Goal: Complete application form: Complete application form

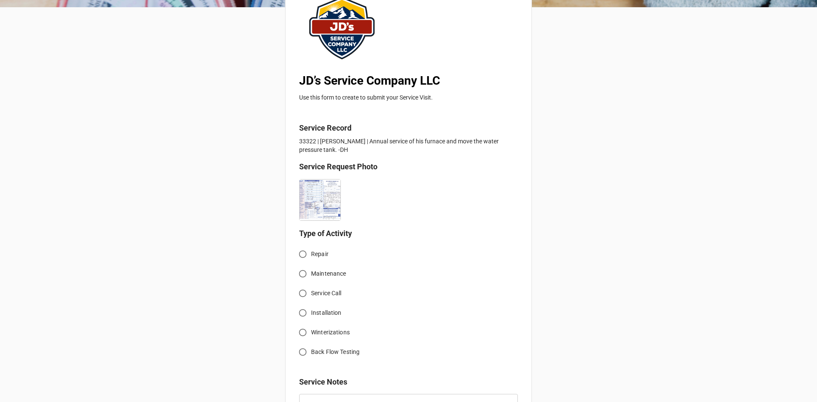
scroll to position [85, 0]
click at [324, 295] on span "Service Call" at bounding box center [326, 292] width 31 height 9
click at [311, 295] on input "Service Call" at bounding box center [302, 293] width 17 height 17
radio input "true"
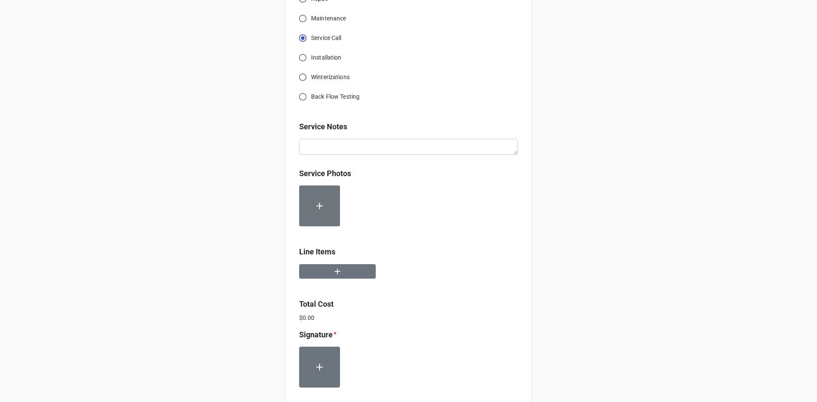
scroll to position [340, 0]
click at [356, 275] on button "button" at bounding box center [337, 271] width 77 height 15
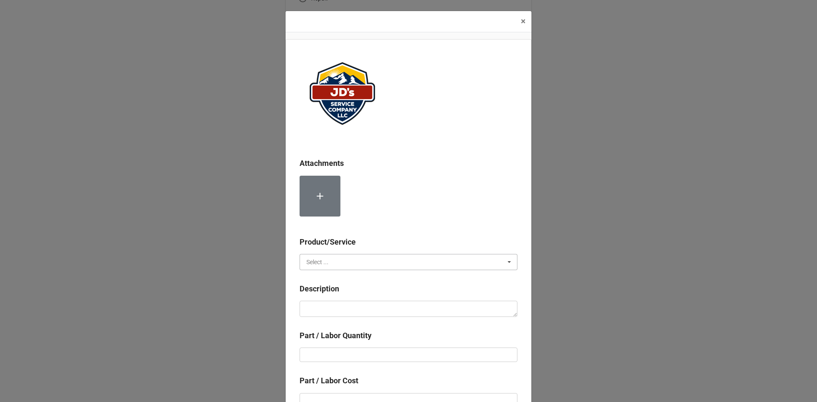
click at [371, 265] on input "text" at bounding box center [408, 261] width 217 height 15
click at [358, 280] on div "Services" at bounding box center [408, 278] width 217 height 16
click at [368, 318] on div "Description" at bounding box center [409, 303] width 218 height 40
click at [375, 311] on textarea at bounding box center [409, 309] width 218 height 16
paste textarea "[GEOGRAPHIC_DATA][PERSON_NAME][PERSON_NAME]"
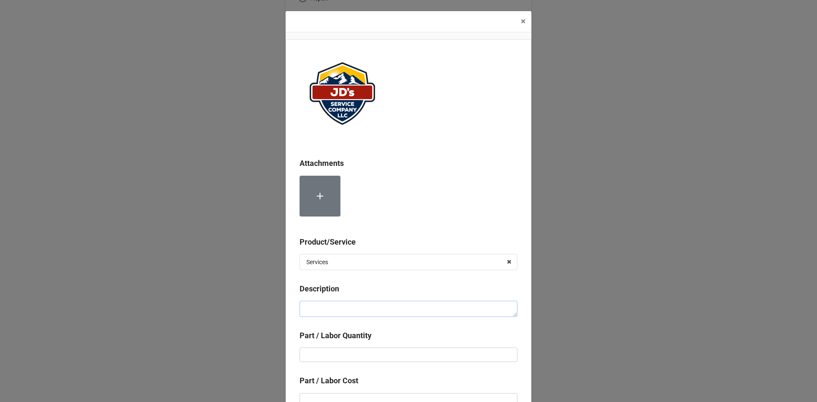
type textarea "x"
type textarea "[GEOGRAPHIC_DATA][PERSON_NAME][PERSON_NAME]"
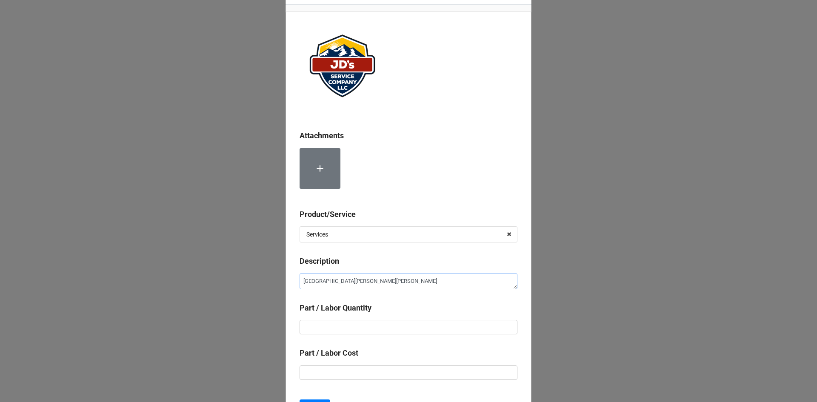
scroll to position [43, 0]
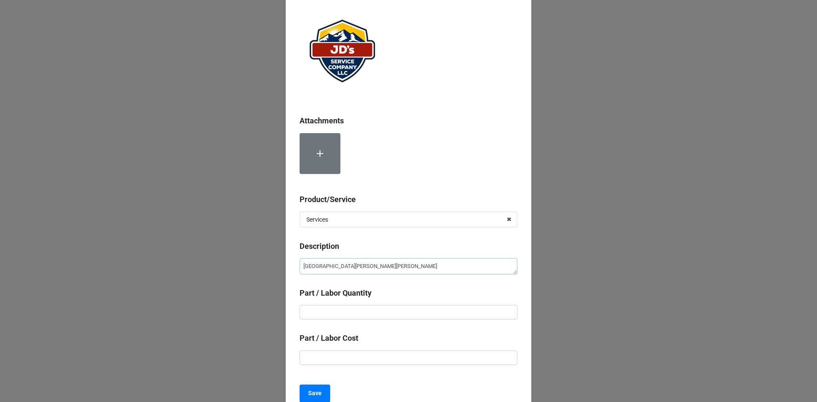
drag, startPoint x: 411, startPoint y: 263, endPoint x: 294, endPoint y: 271, distance: 117.3
click at [294, 271] on div "Attachments Product/Service Services Services Material Cost Description [STREET…" at bounding box center [409, 207] width 246 height 420
click at [333, 266] on textarea at bounding box center [409, 266] width 218 height 16
paste textarea "9:00am-10:00am; Service Address: [STREET_ADDRESS][PERSON_NAME] Serviced, cleane…"
type textarea "x"
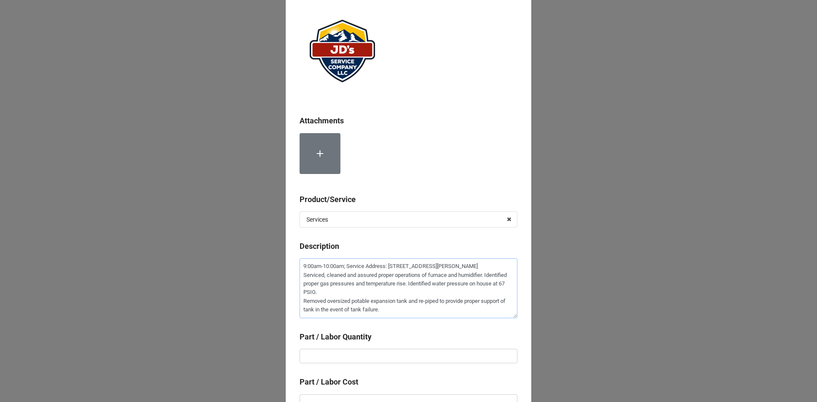
type textarea "9:00am-10:00am; Service Address: [STREET_ADDRESS][PERSON_NAME] Serviced, cleane…"
click at [377, 353] on input "text" at bounding box center [409, 356] width 218 height 14
type textarea "x"
type input "1"
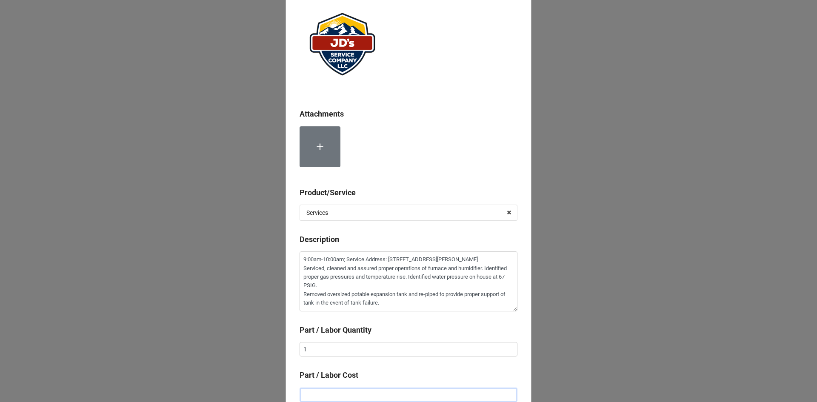
type textarea "x"
type input "$2.00"
type textarea "x"
type input "$22.00"
type textarea "x"
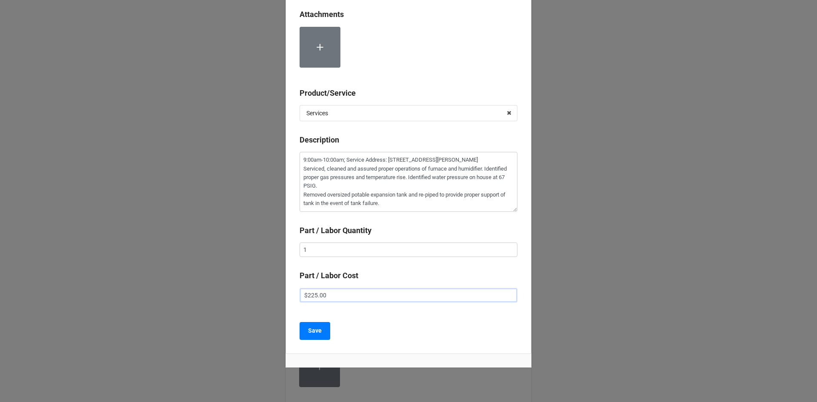
scroll to position [168, 0]
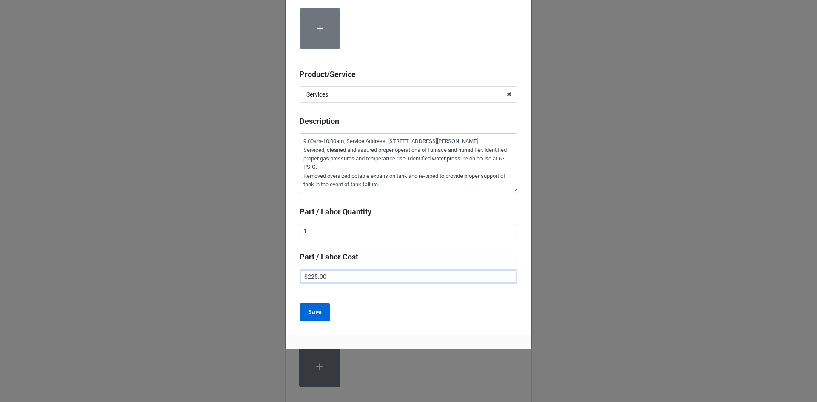
type input "$225.00"
click at [319, 313] on b "Save" at bounding box center [315, 312] width 14 height 9
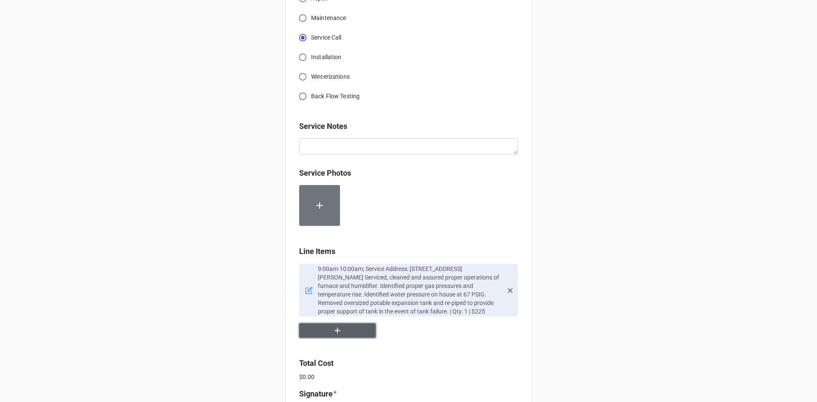
click at [320, 326] on button "button" at bounding box center [337, 330] width 77 height 15
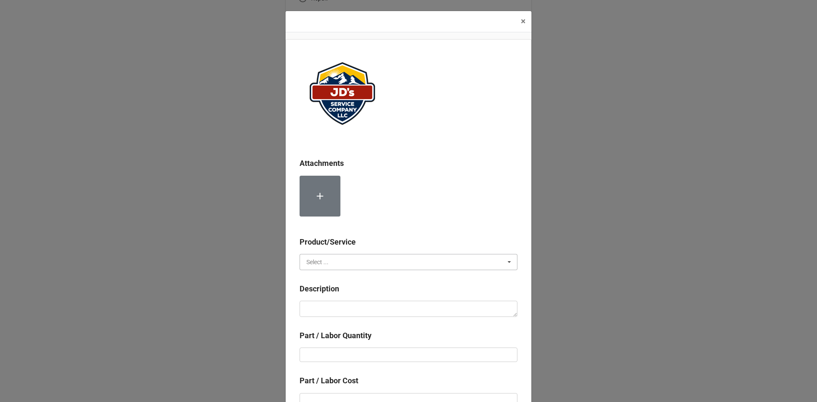
click at [350, 265] on input "text" at bounding box center [408, 261] width 217 height 15
click at [348, 279] on div "Services" at bounding box center [408, 278] width 217 height 16
click at [349, 311] on textarea at bounding box center [409, 309] width 218 height 16
paste textarea "9:00am-10:00am; Labor for Second Technician"
type textarea "x"
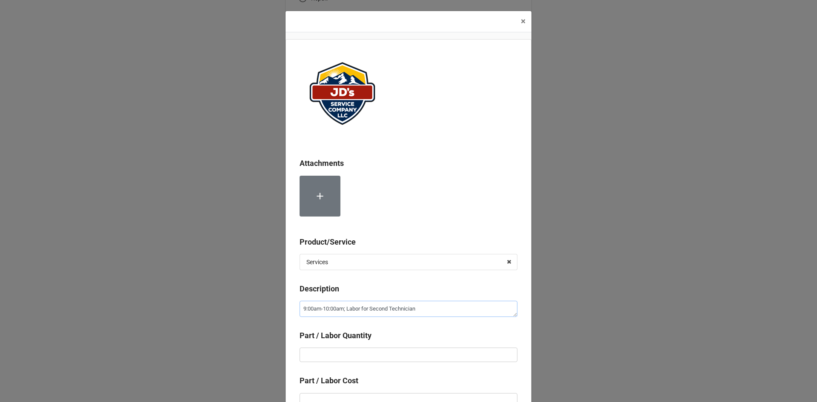
type textarea "9:00am-10:00am; Labor for Second Technician"
click at [380, 356] on input "text" at bounding box center [409, 355] width 218 height 14
type textarea "x"
type input "1"
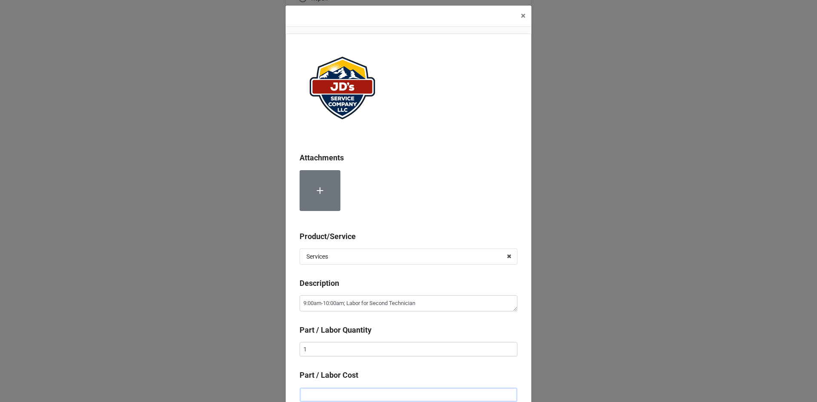
type textarea "x"
type input "$2.00"
type textarea "x"
type input "$22.00"
type textarea "x"
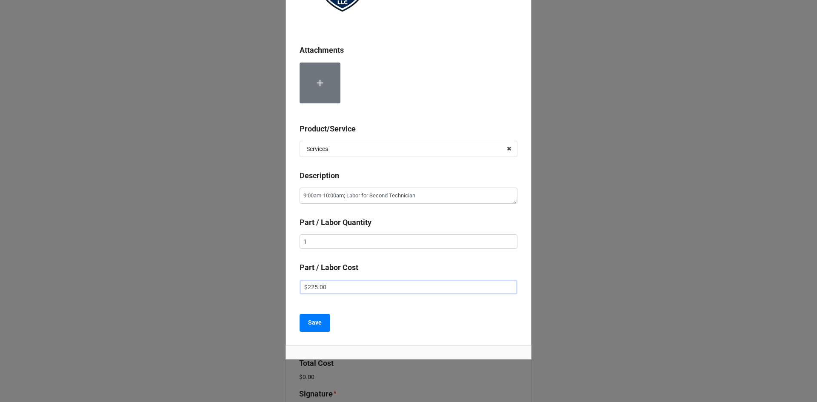
scroll to position [124, 0]
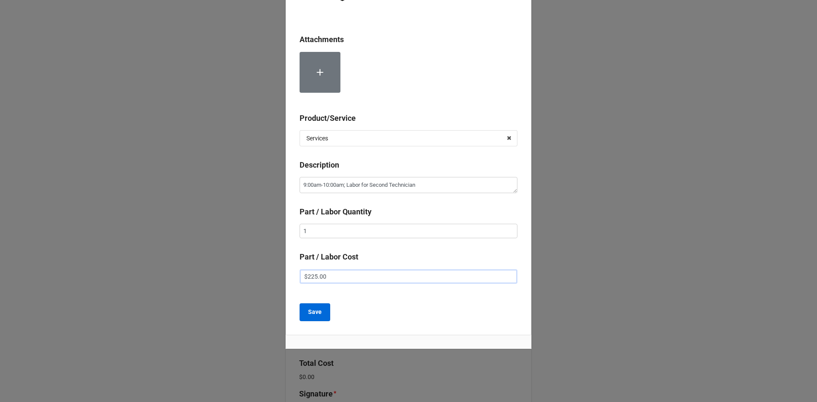
type input "$225.00"
drag, startPoint x: 320, startPoint y: 316, endPoint x: 338, endPoint y: 285, distance: 35.8
click at [322, 316] on button "Save" at bounding box center [315, 312] width 31 height 18
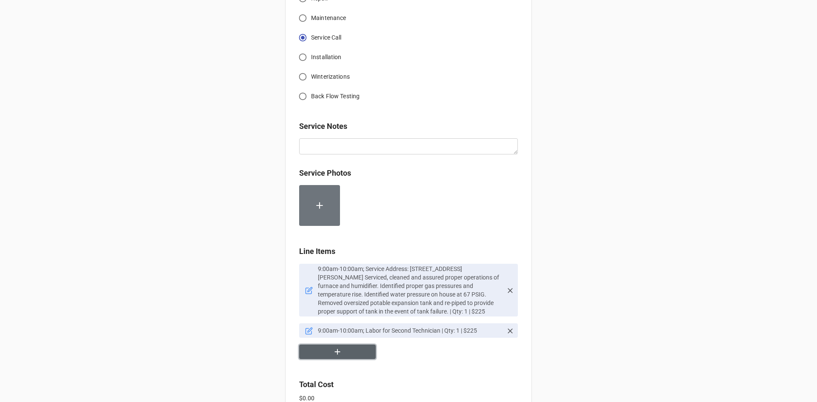
click at [351, 356] on button "button" at bounding box center [337, 352] width 77 height 15
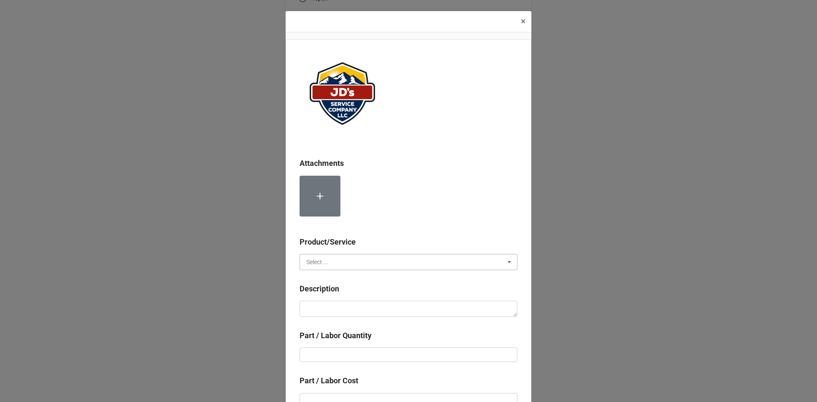
click at [349, 255] on input "text" at bounding box center [408, 261] width 217 height 15
click at [341, 293] on div "Material Cost" at bounding box center [408, 294] width 217 height 16
click at [340, 304] on textarea at bounding box center [409, 309] width 218 height 16
paste textarea "Compressed Nitrogen"
type textarea "x"
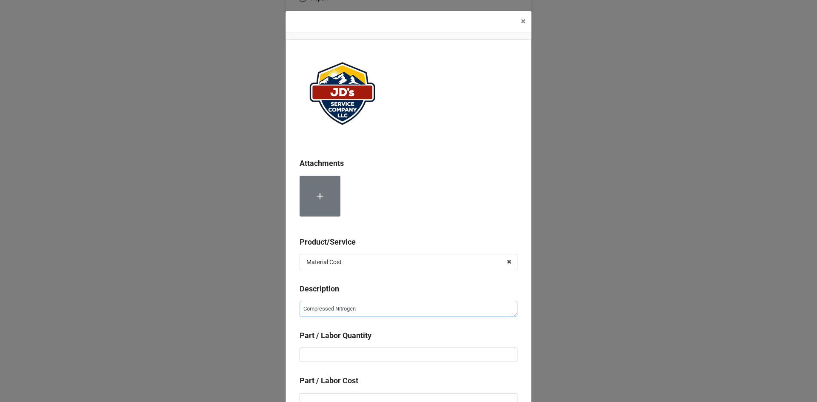
type textarea "Compressed Nitrogen"
click at [374, 355] on input "text" at bounding box center [409, 355] width 218 height 14
type textarea "x"
type input "2"
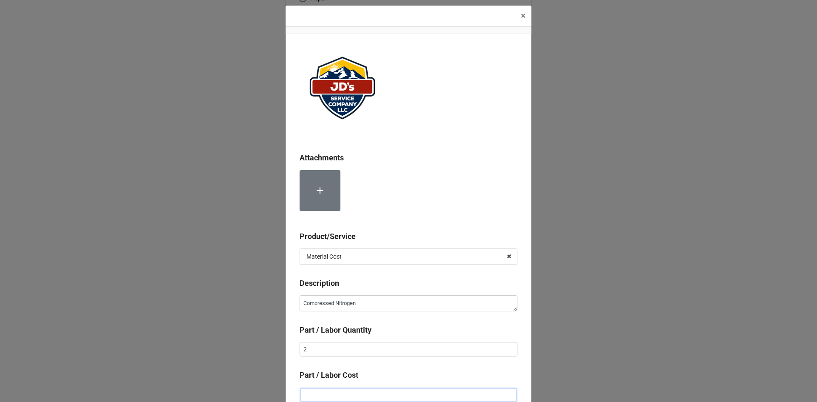
type textarea "x"
type input "$2.00"
type textarea "x"
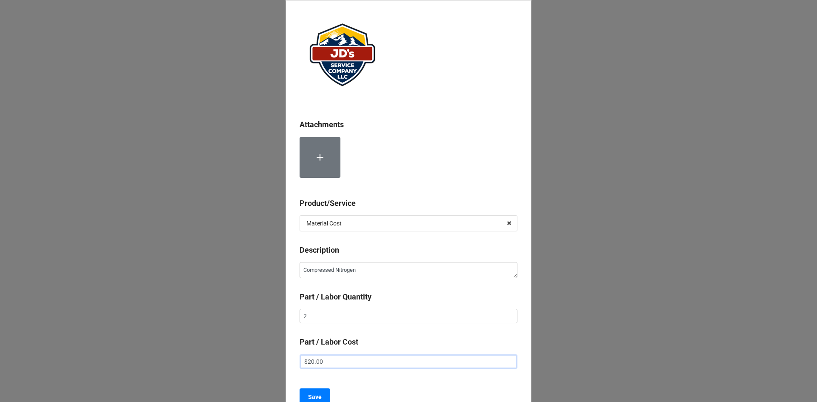
scroll to position [91, 0]
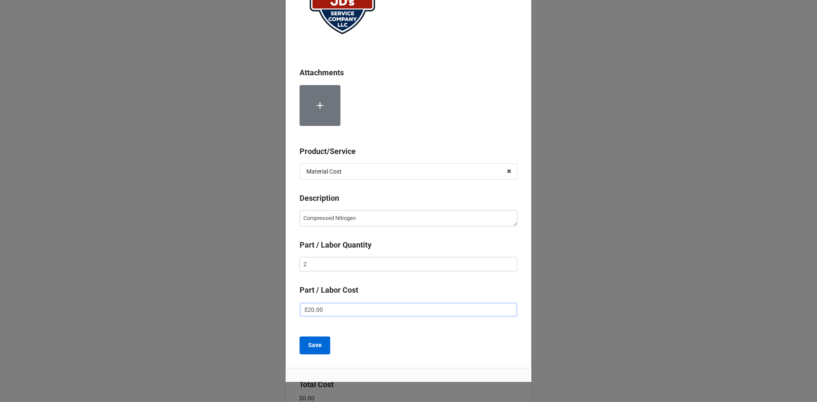
type input "$20.00"
click at [320, 346] on button "Save" at bounding box center [315, 346] width 31 height 18
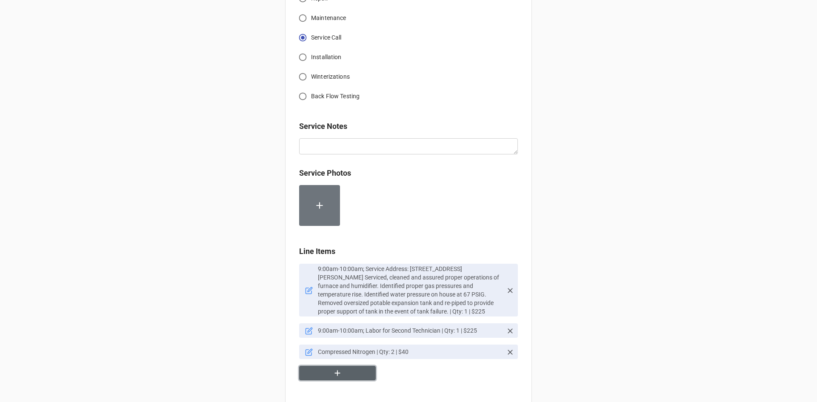
click at [329, 374] on button "button" at bounding box center [337, 373] width 77 height 15
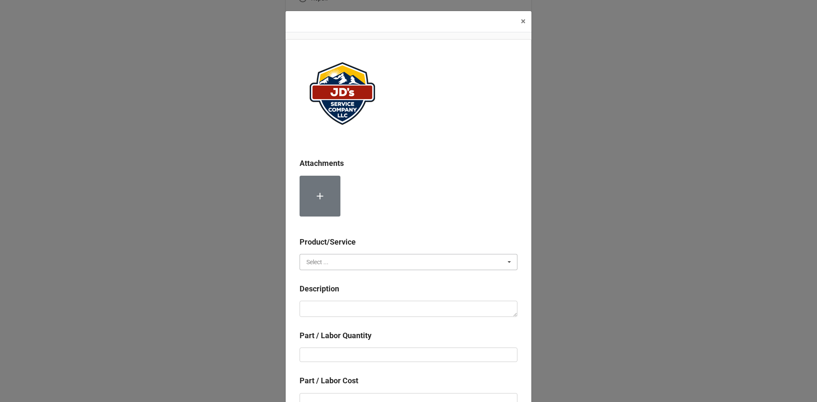
click at [345, 262] on input "text" at bounding box center [408, 261] width 217 height 15
click at [338, 294] on span "Material Cost" at bounding box center [324, 293] width 35 height 7
click at [339, 305] on textarea at bounding box center [409, 309] width 218 height 16
paste textarea "Potable Expansion Tank"
type textarea "x"
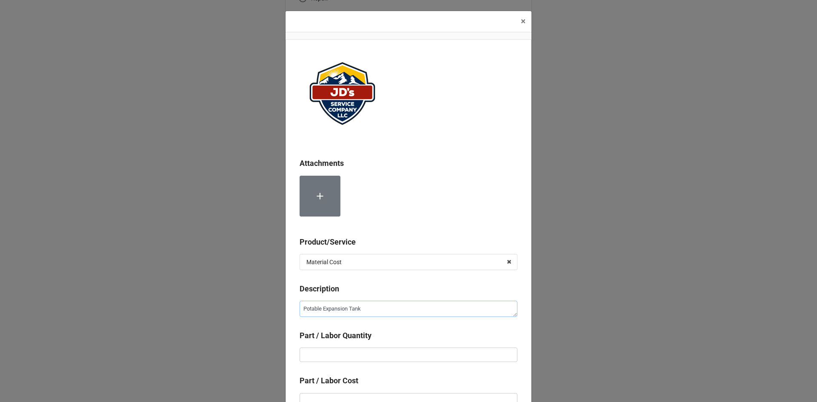
type textarea "Potable Expansion Tank"
click at [382, 345] on div "Part / Labor Quantity" at bounding box center [409, 339] width 218 height 18
click at [383, 356] on input "text" at bounding box center [409, 355] width 218 height 14
type textarea "x"
type input "1"
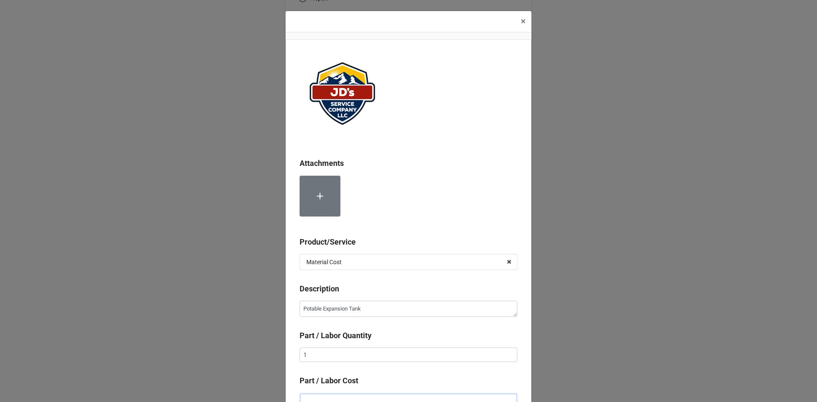
scroll to position [6, 0]
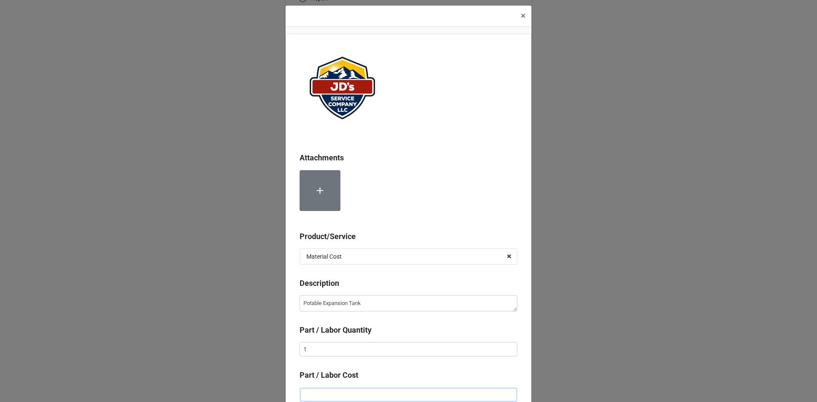
type textarea "x"
type input "$1.00"
type textarea "x"
type input "$13.00"
type textarea "x"
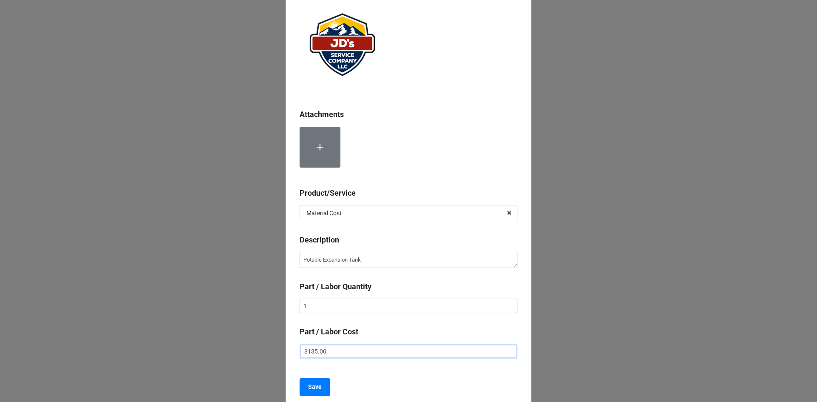
scroll to position [91, 0]
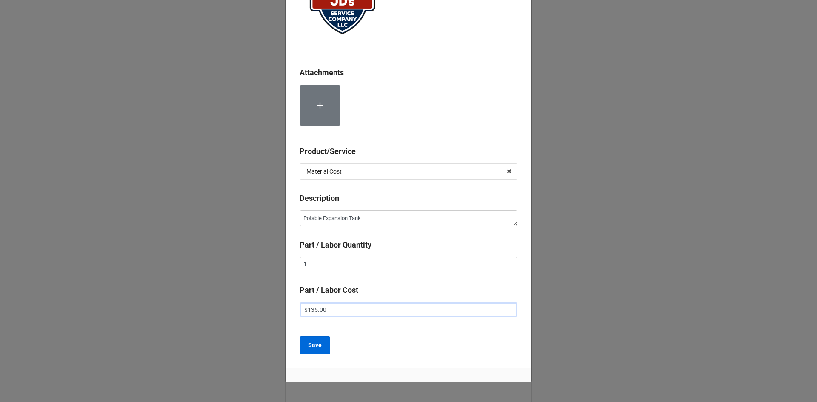
type input "$135.00"
click at [311, 347] on b "Save" at bounding box center [315, 345] width 14 height 9
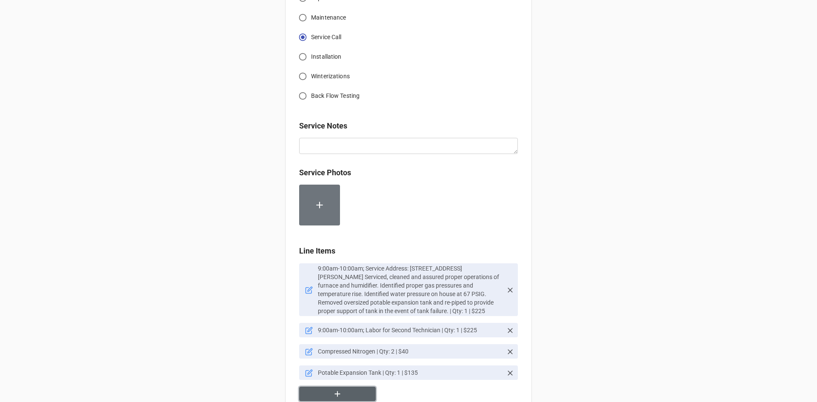
click at [354, 391] on button "button" at bounding box center [337, 394] width 77 height 15
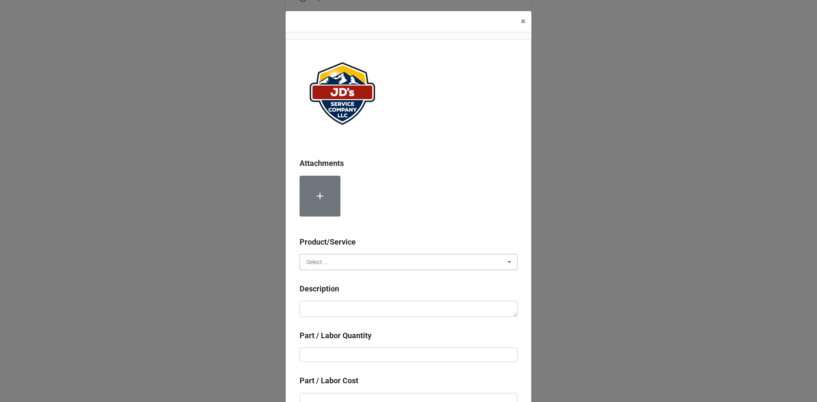
click at [341, 262] on input "text" at bounding box center [408, 261] width 217 height 15
click at [331, 292] on span "Material Cost" at bounding box center [324, 293] width 35 height 7
click at [331, 311] on textarea at bounding box center [409, 309] width 218 height 16
paste textarea "Torch, Solder, and Flux"
type textarea "x"
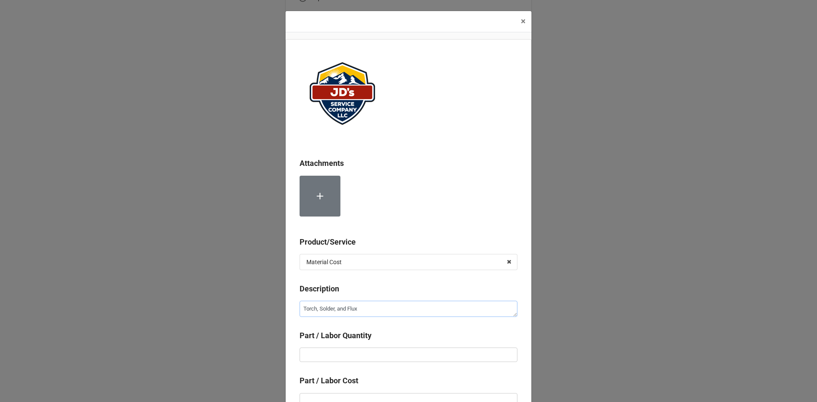
type textarea "Torch, Solder, and Flux"
click at [373, 357] on input "text" at bounding box center [409, 355] width 218 height 14
type textarea "x"
type input "1"
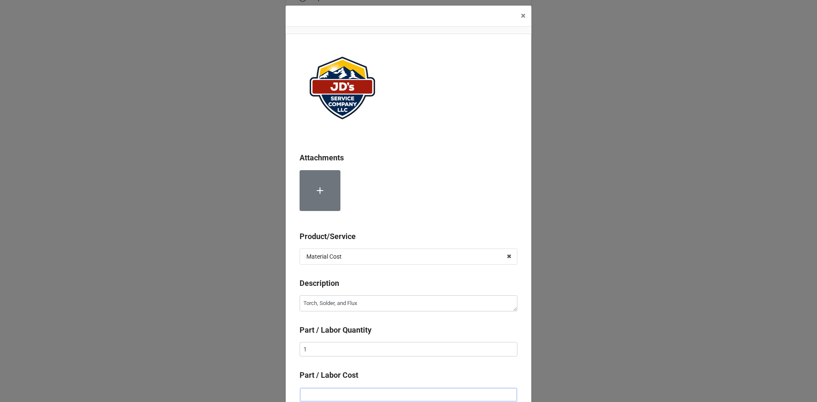
type textarea "x"
type input "$2.00"
type textarea "x"
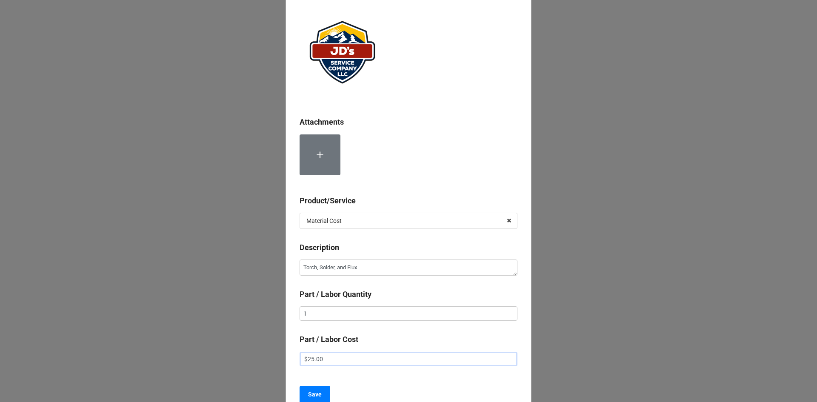
scroll to position [124, 0]
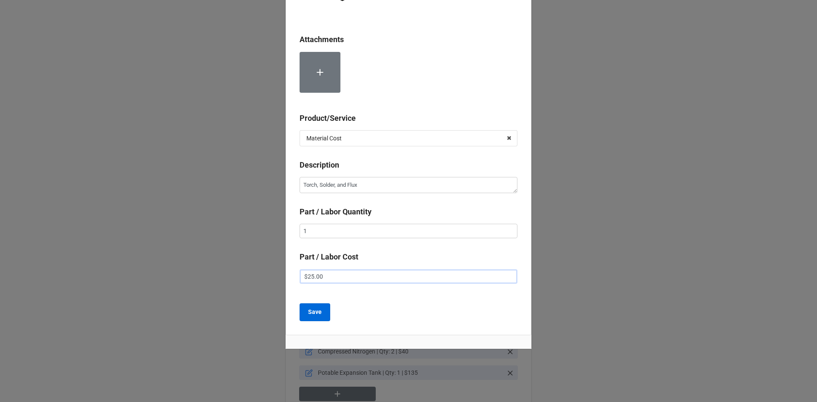
type input "$25.00"
click at [321, 315] on button "Save" at bounding box center [315, 312] width 31 height 18
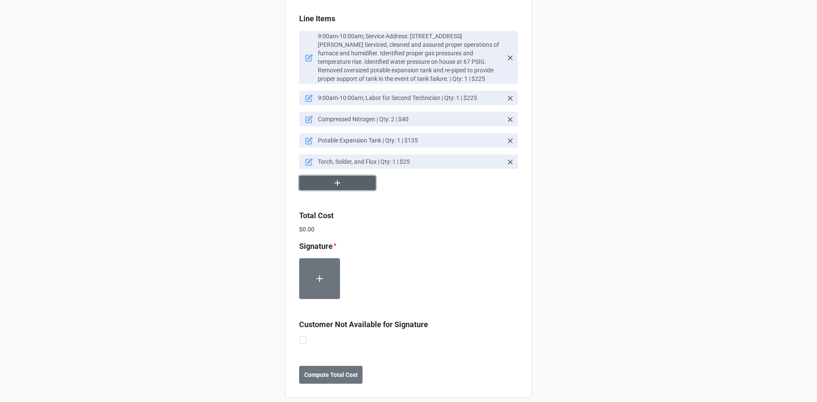
scroll to position [583, 0]
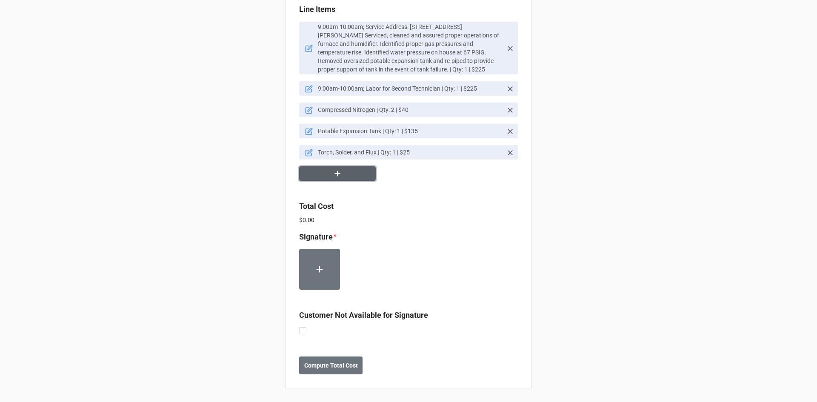
click at [348, 173] on button "button" at bounding box center [337, 173] width 77 height 15
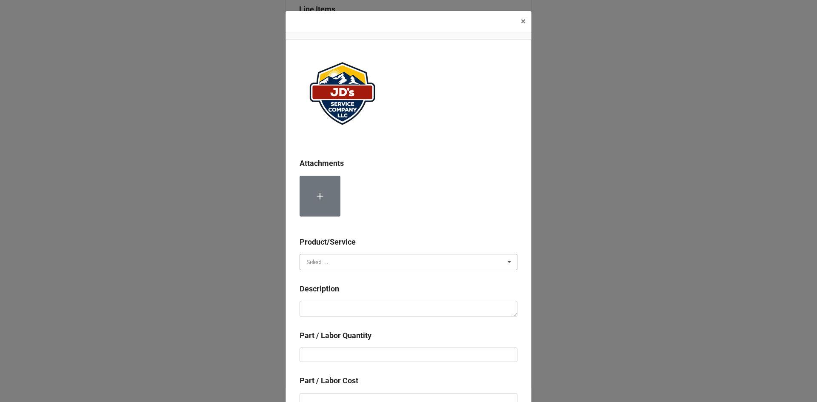
click at [347, 265] on input "text" at bounding box center [408, 261] width 217 height 15
click at [333, 292] on span "Material Cost" at bounding box center [324, 293] width 35 height 7
click at [335, 307] on textarea at bounding box center [409, 309] width 218 height 16
paste textarea "3/4" Copper Tee"
type textarea "x"
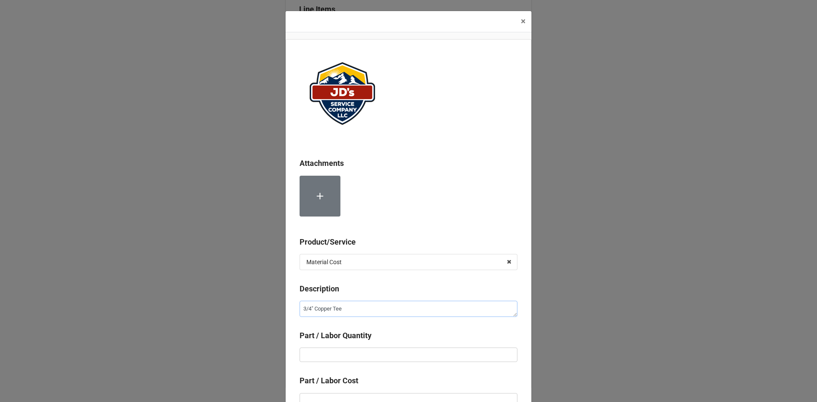
type textarea "3/4" Copper Tee"
click at [377, 352] on input "text" at bounding box center [409, 355] width 218 height 14
type textarea "x"
type input "1"
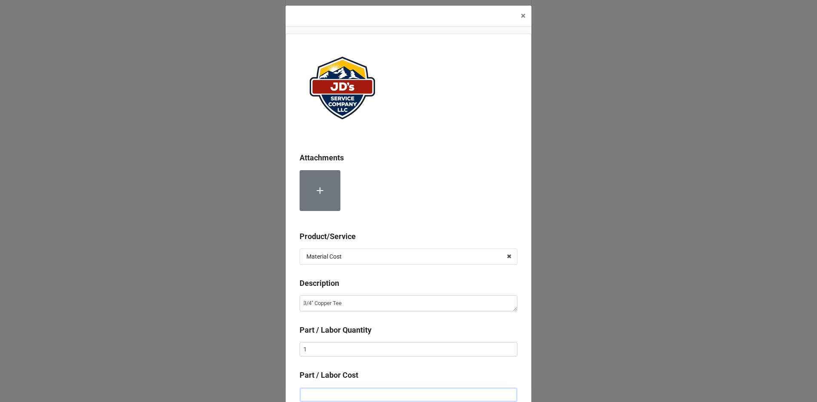
type textarea "x"
type input "$1.00"
type textarea "x"
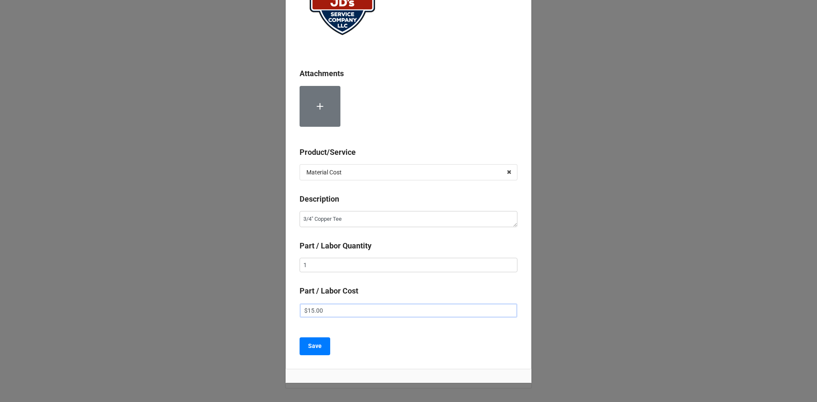
scroll to position [91, 0]
type input "$15.00"
click at [317, 357] on div "Attachments Product/Service Material Cost Services Material Cost Description 3/…" at bounding box center [409, 159] width 246 height 420
click at [317, 345] on b "Save" at bounding box center [315, 345] width 14 height 9
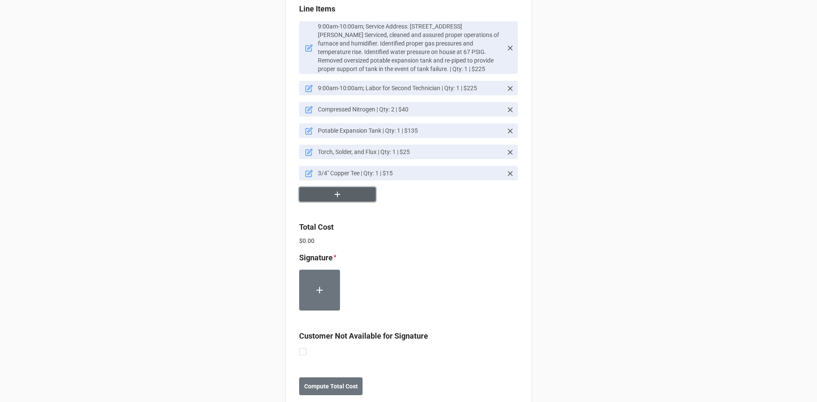
click at [352, 195] on button "button" at bounding box center [337, 194] width 77 height 15
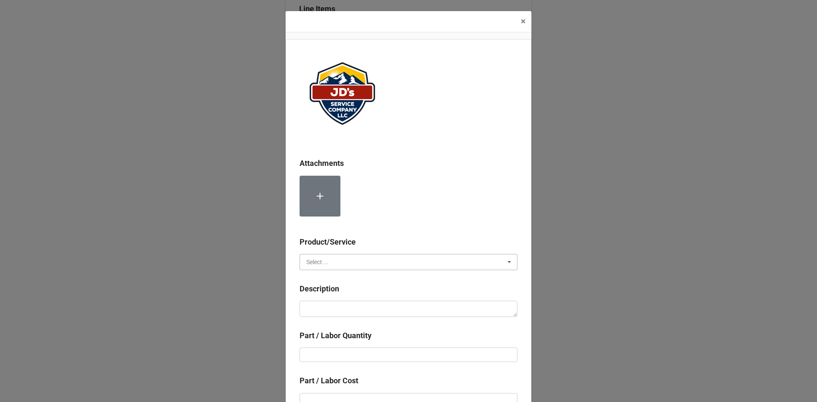
click at [371, 257] on input "text" at bounding box center [408, 261] width 217 height 15
click at [358, 294] on div "Material Cost" at bounding box center [408, 294] width 217 height 16
click at [361, 309] on textarea at bounding box center [409, 309] width 218 height 16
paste textarea "3/4" Copper 90"
type textarea "x"
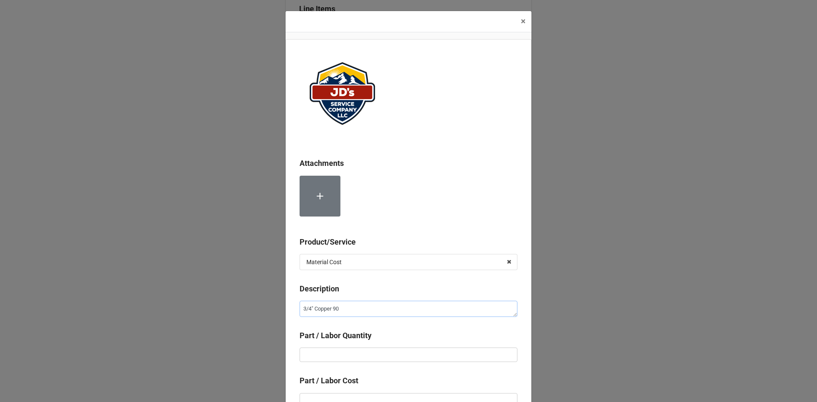
type textarea "3/4" Copper 90"
click at [400, 358] on input "text" at bounding box center [409, 355] width 218 height 14
type textarea "x"
type input "2"
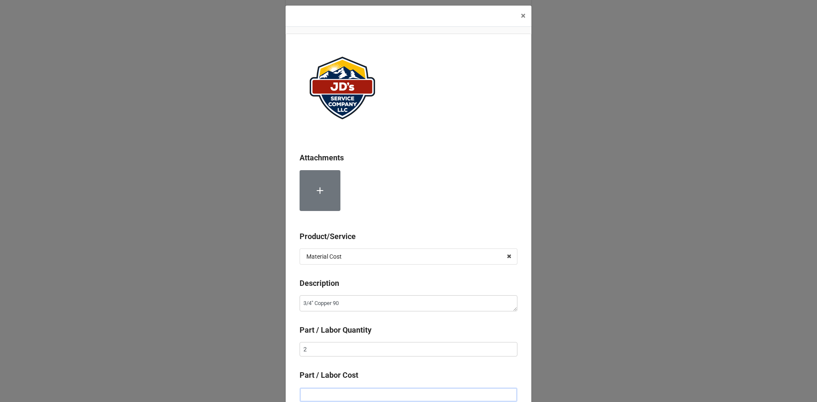
type textarea "x"
type input "$1.00"
type textarea "x"
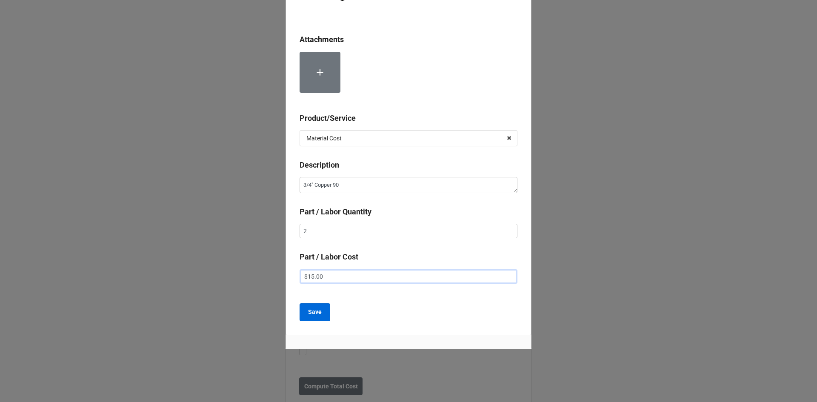
type input "$15.00"
click at [311, 313] on b "Save" at bounding box center [315, 312] width 14 height 9
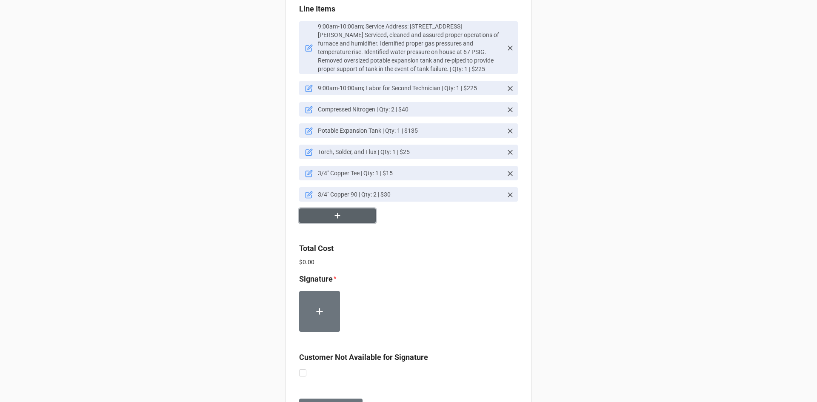
click at [338, 212] on icon "button" at bounding box center [337, 215] width 9 height 9
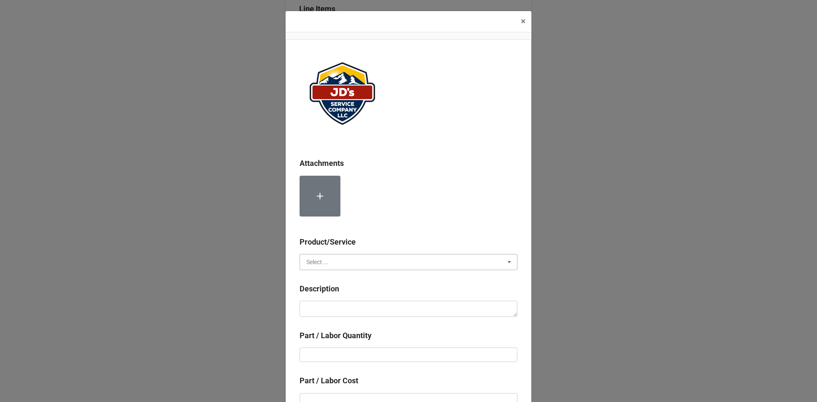
click at [377, 268] on input "text" at bounding box center [408, 261] width 217 height 15
drag, startPoint x: 374, startPoint y: 291, endPoint x: 372, endPoint y: 306, distance: 15.4
click at [374, 292] on div "Material Cost" at bounding box center [408, 294] width 217 height 16
click at [372, 312] on textarea at bounding box center [409, 309] width 218 height 16
paste textarea "Boiler Drain"
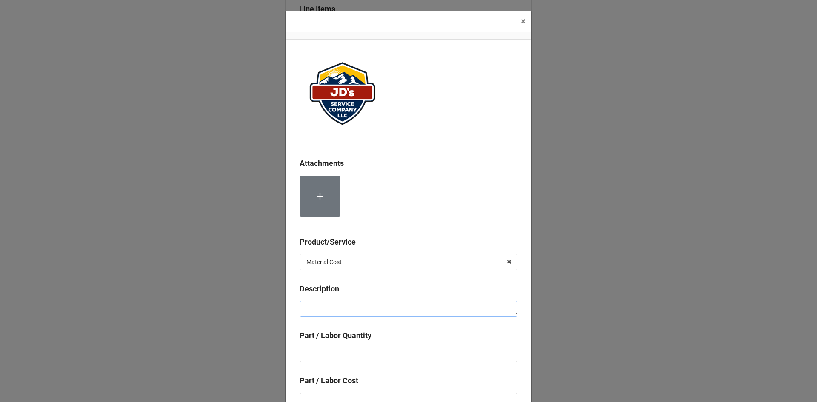
type textarea "x"
type textarea "Boiler Drain"
click at [401, 351] on input "text" at bounding box center [409, 355] width 218 height 14
type textarea "x"
type input "1"
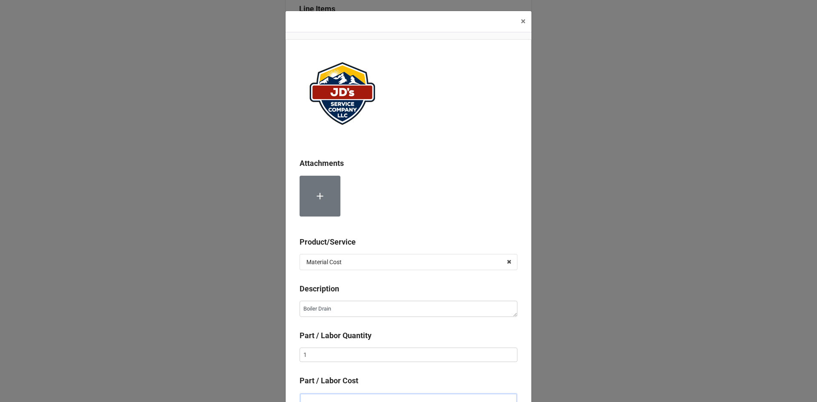
scroll to position [6, 0]
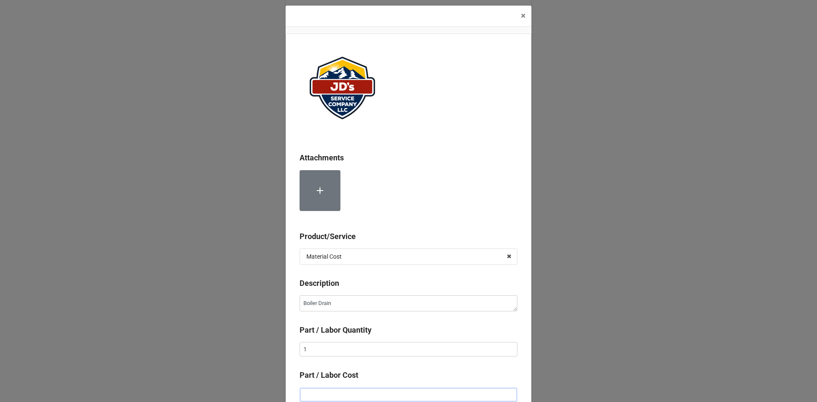
type textarea "x"
type input "$2.00"
type textarea "x"
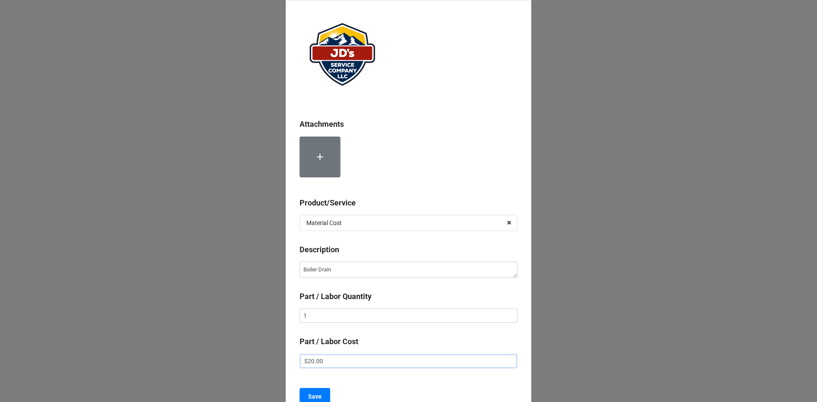
scroll to position [124, 0]
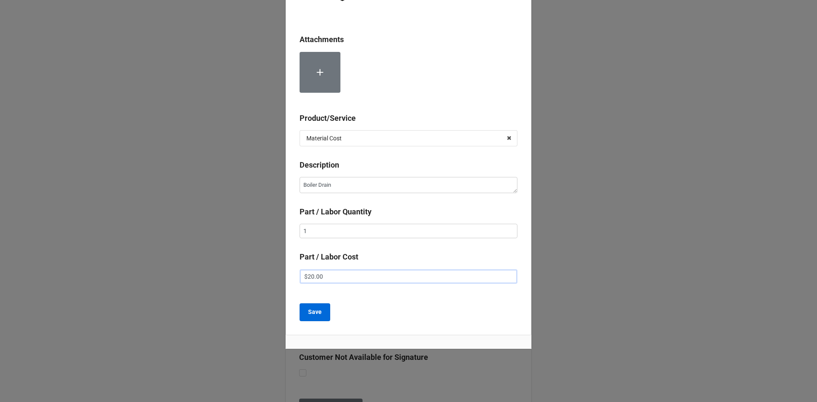
type input "$20.00"
click at [316, 316] on b "Save" at bounding box center [315, 312] width 14 height 9
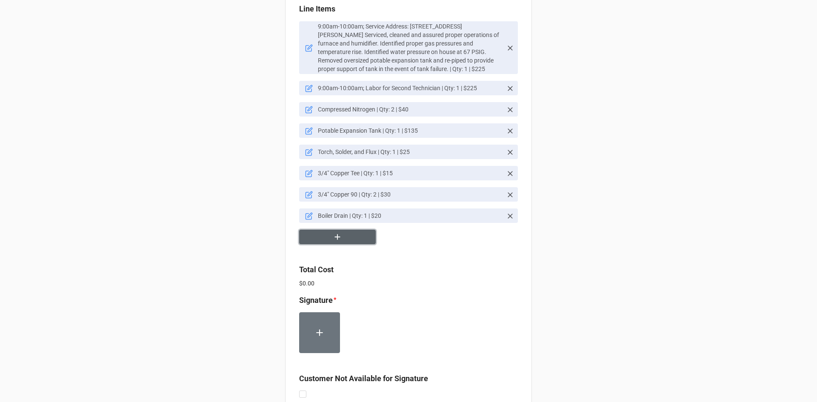
click at [350, 235] on button "button" at bounding box center [337, 237] width 77 height 15
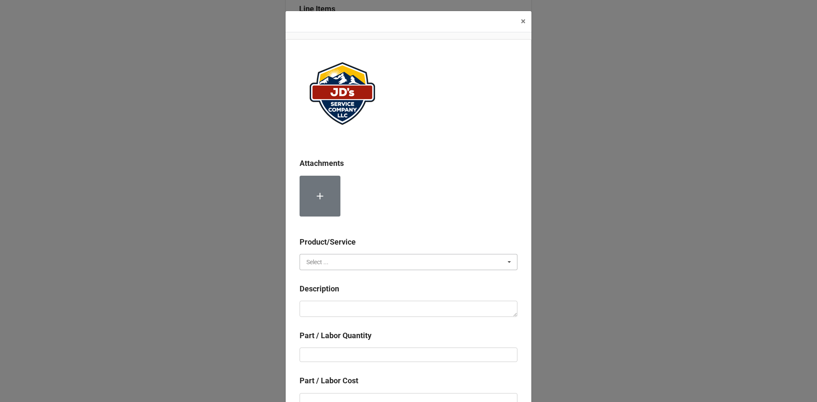
drag, startPoint x: 366, startPoint y: 263, endPoint x: 368, endPoint y: 277, distance: 15.1
click at [366, 263] on input "text" at bounding box center [408, 261] width 217 height 15
click at [360, 295] on div "Material Cost" at bounding box center [408, 294] width 217 height 16
click at [360, 310] on textarea at bounding box center [409, 309] width 218 height 16
click at [372, 310] on textarea at bounding box center [409, 309] width 218 height 16
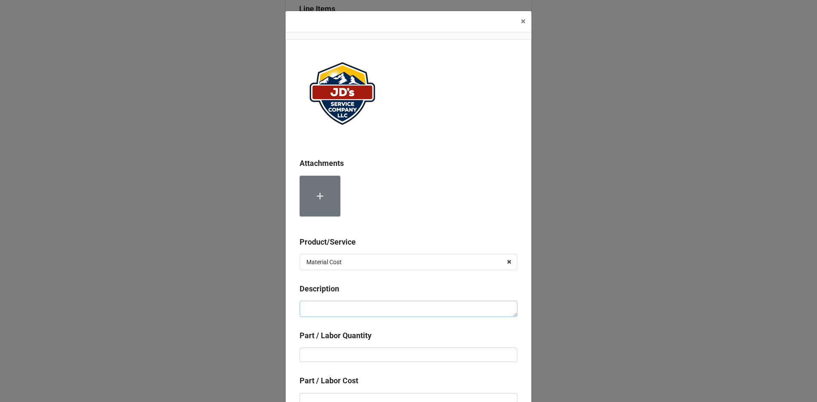
paste textarea "FIPA Adapt Copper"
type textarea "x"
type textarea "FIPA Adapt Copper"
click at [388, 349] on input "text" at bounding box center [409, 355] width 218 height 14
type textarea "x"
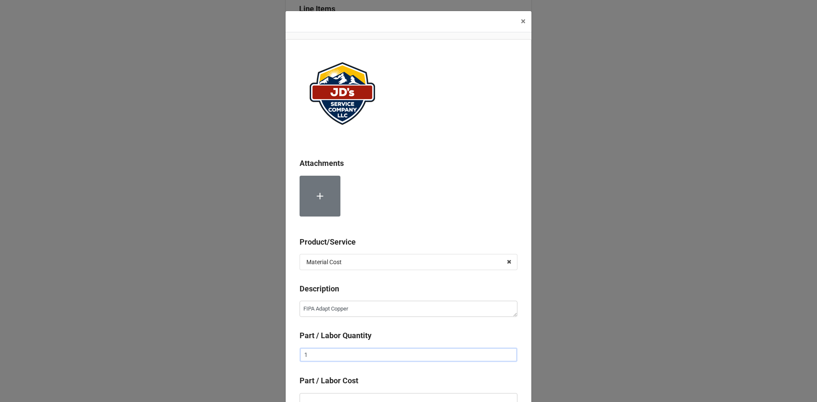
type input "1"
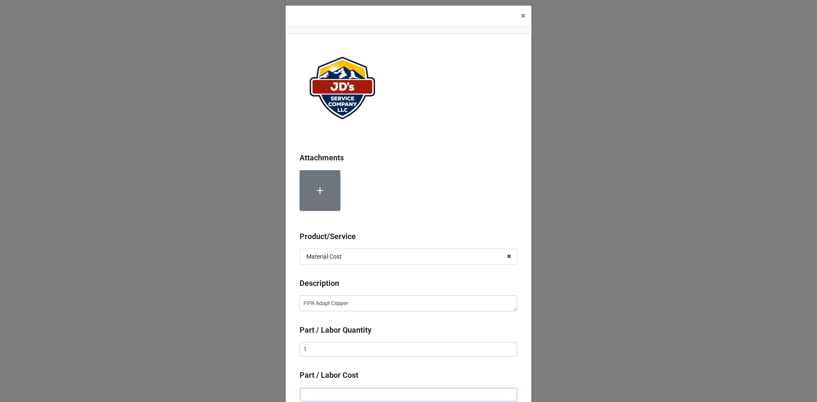
type textarea "x"
type input "$1.00"
type textarea "x"
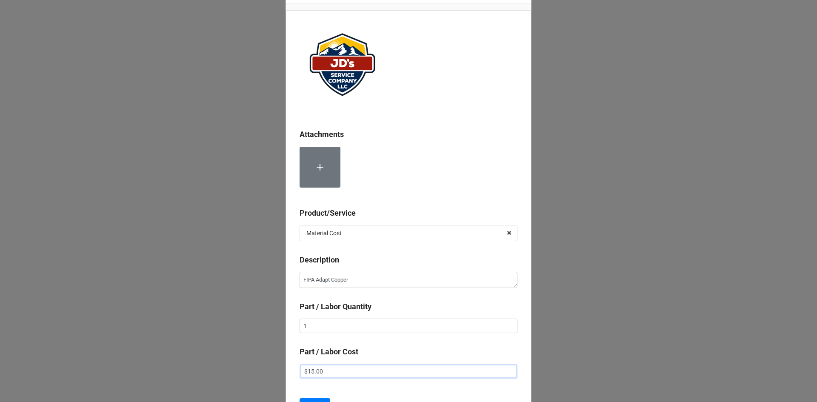
scroll to position [48, 0]
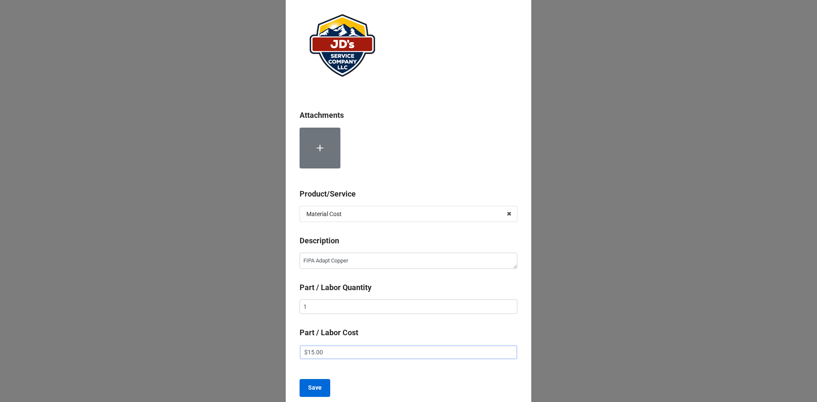
type input "$15.00"
click at [320, 385] on button "Save" at bounding box center [315, 388] width 31 height 18
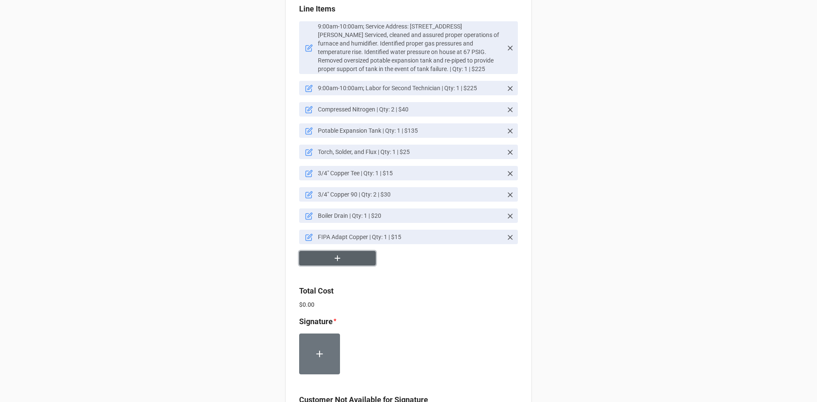
click at [337, 258] on icon "button" at bounding box center [337, 258] width 9 height 9
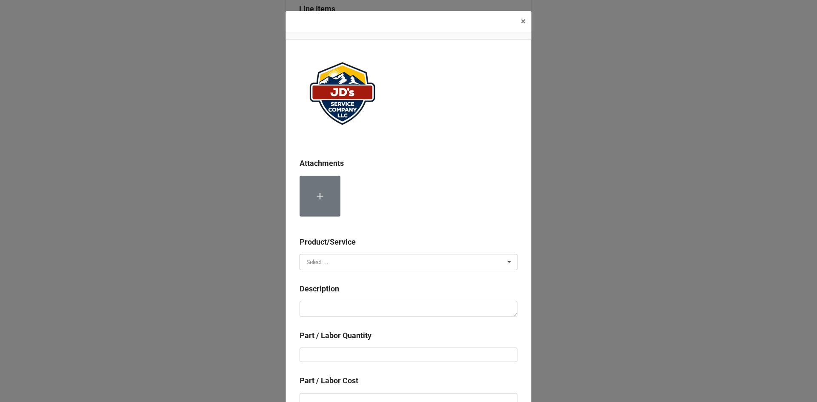
click at [363, 259] on input "text" at bounding box center [408, 261] width 217 height 15
click at [357, 296] on div "Material Cost" at bounding box center [408, 294] width 217 height 16
click at [357, 308] on textarea at bounding box center [409, 309] width 218 height 16
paste textarea "FIPA Adapt"
type textarea "x"
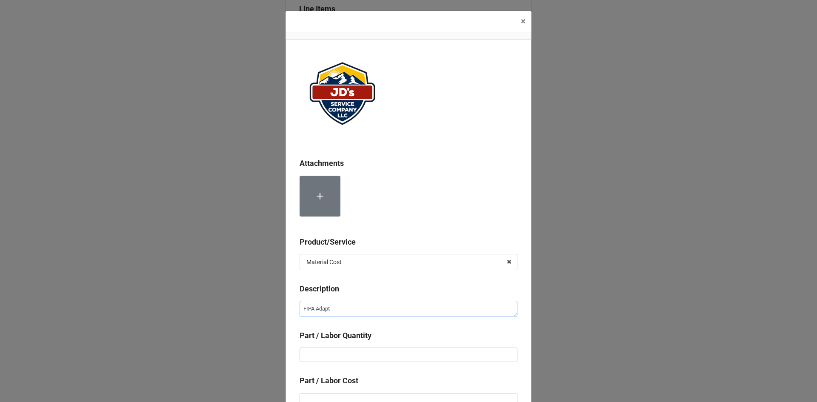
type textarea "FIPA Adapt"
click at [402, 356] on input "text" at bounding box center [409, 355] width 218 height 14
type textarea "x"
type input "1"
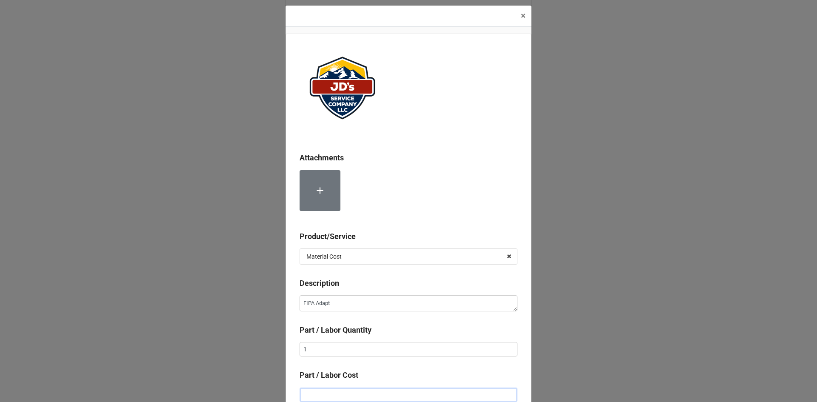
type textarea "x"
type input "$1.00"
type textarea "x"
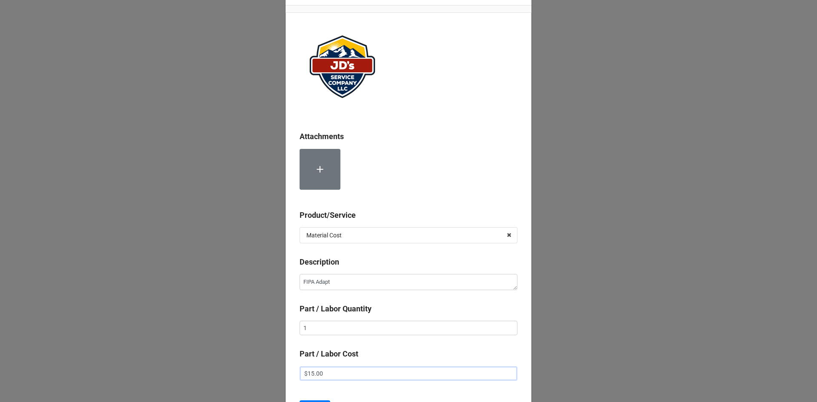
scroll to position [91, 0]
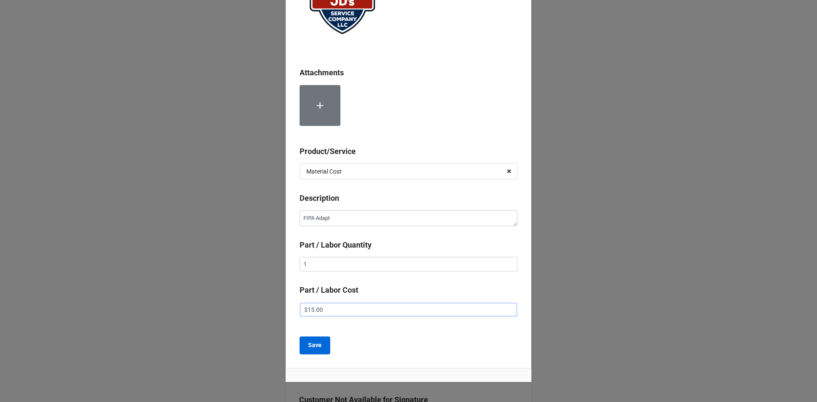
type input "$15.00"
click at [325, 350] on button "Save" at bounding box center [315, 346] width 31 height 18
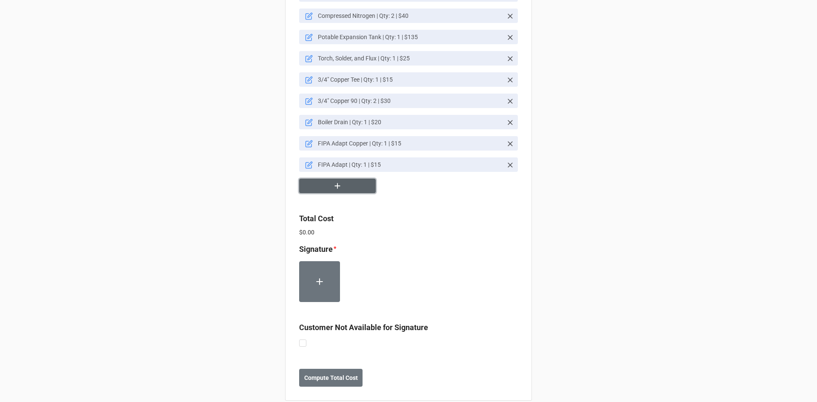
scroll to position [689, 0]
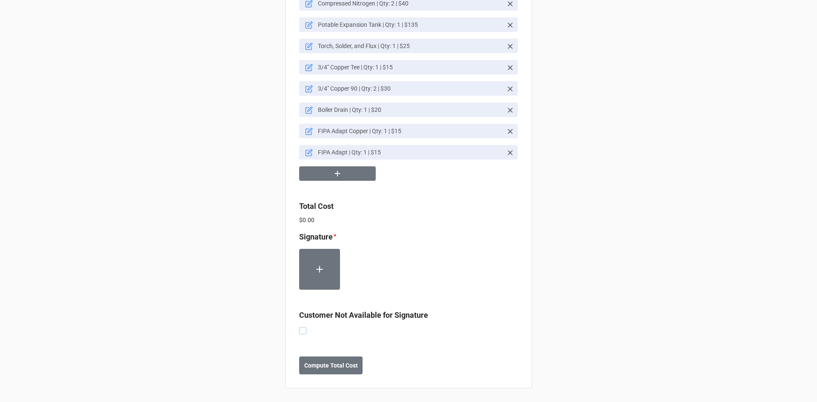
click at [300, 327] on label at bounding box center [302, 327] width 7 height 0
checkbox input "true"
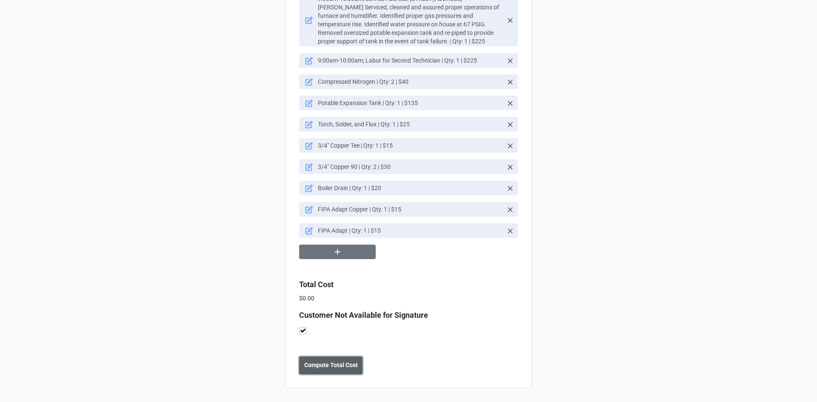
click at [328, 371] on button "Compute Total Cost" at bounding box center [330, 366] width 63 height 18
click at [316, 367] on b "Save" at bounding box center [315, 365] width 14 height 9
